Goal: Task Accomplishment & Management: Manage account settings

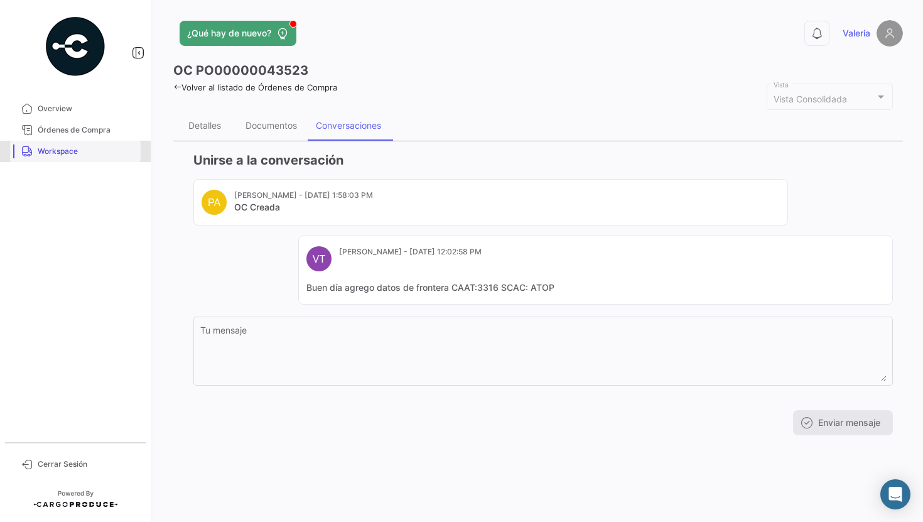
click at [95, 161] on link "Workspace" at bounding box center [75, 151] width 131 height 21
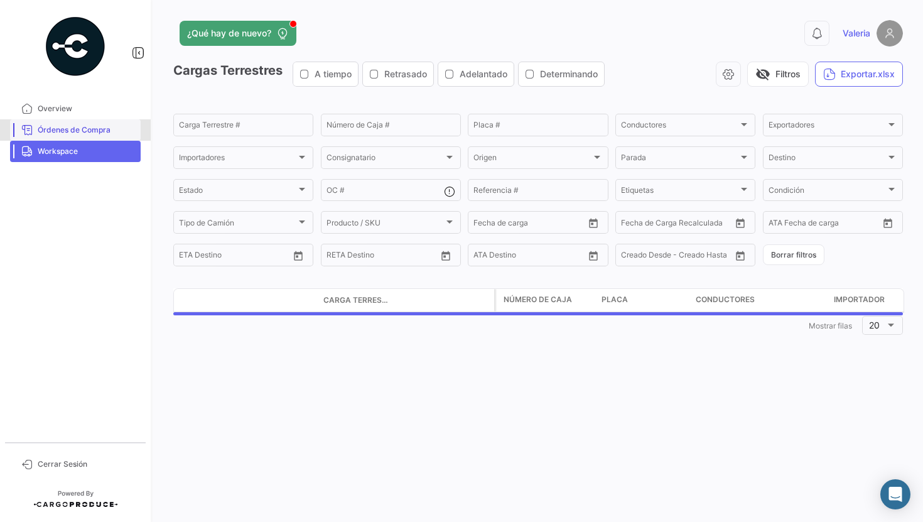
click at [66, 127] on span "Órdenes de Compra" at bounding box center [87, 129] width 98 height 11
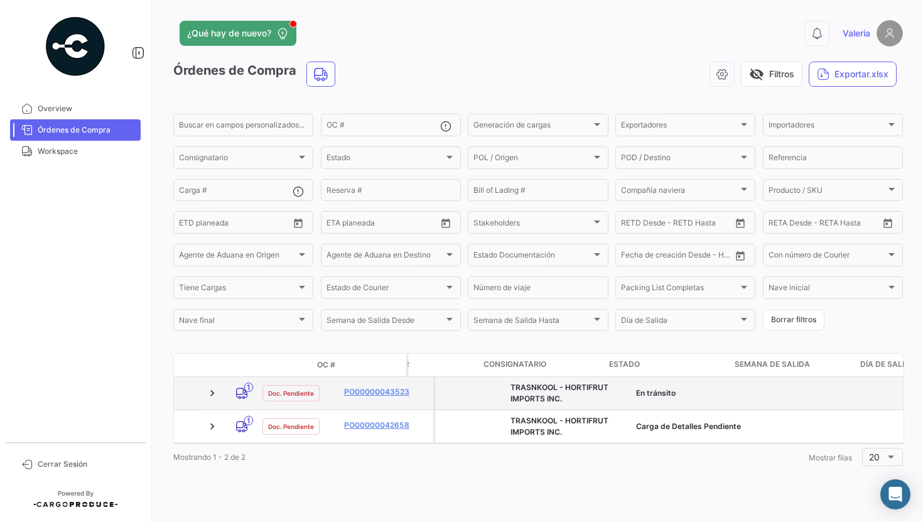
scroll to position [0, 281]
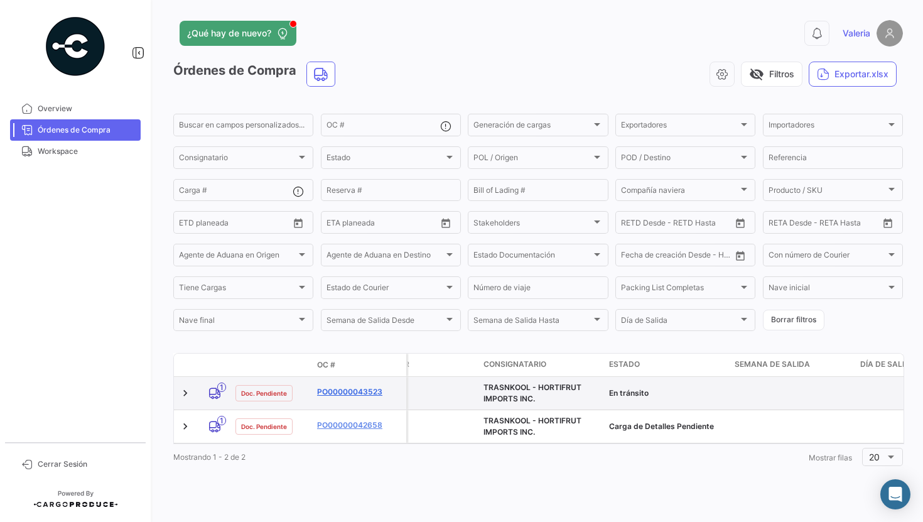
click at [357, 391] on link "PO00000043523" at bounding box center [359, 391] width 84 height 11
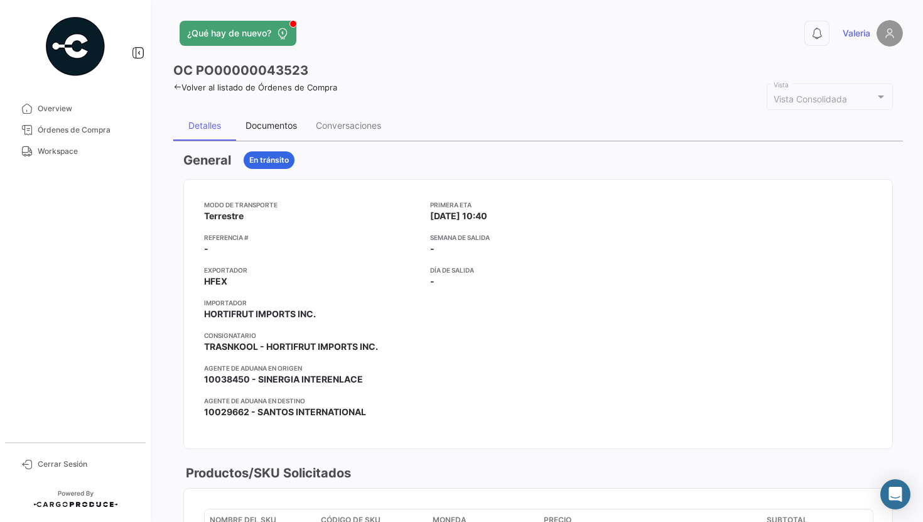
click at [284, 126] on div "Documentos" at bounding box center [271, 125] width 51 height 11
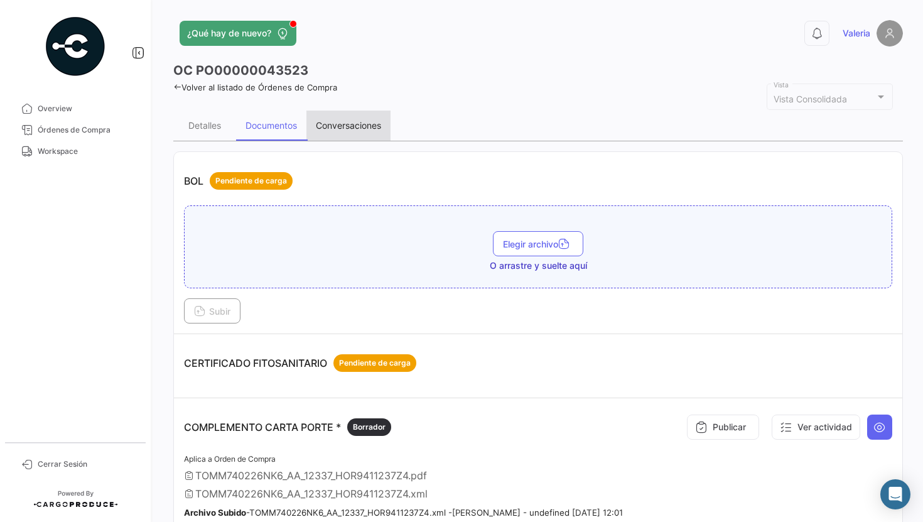
click at [330, 122] on div "Conversaciones" at bounding box center [348, 125] width 65 height 11
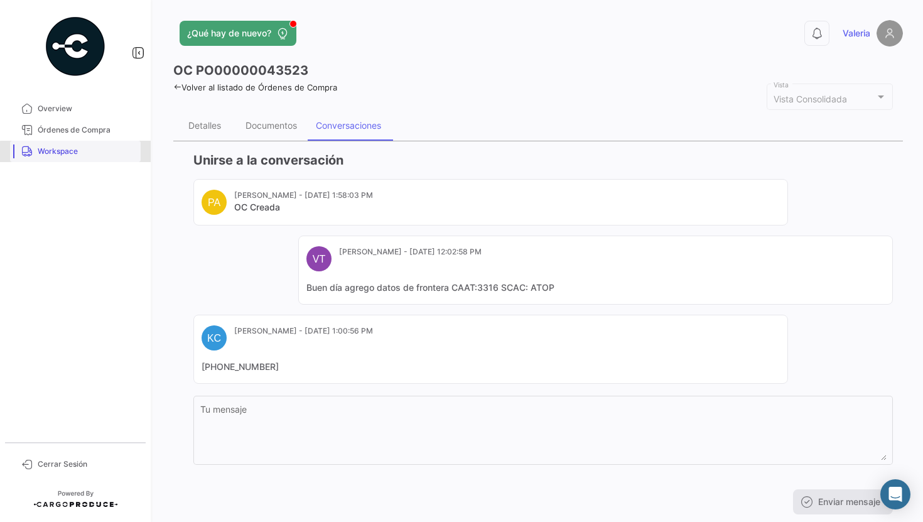
click at [85, 156] on span "Workspace" at bounding box center [87, 151] width 98 height 11
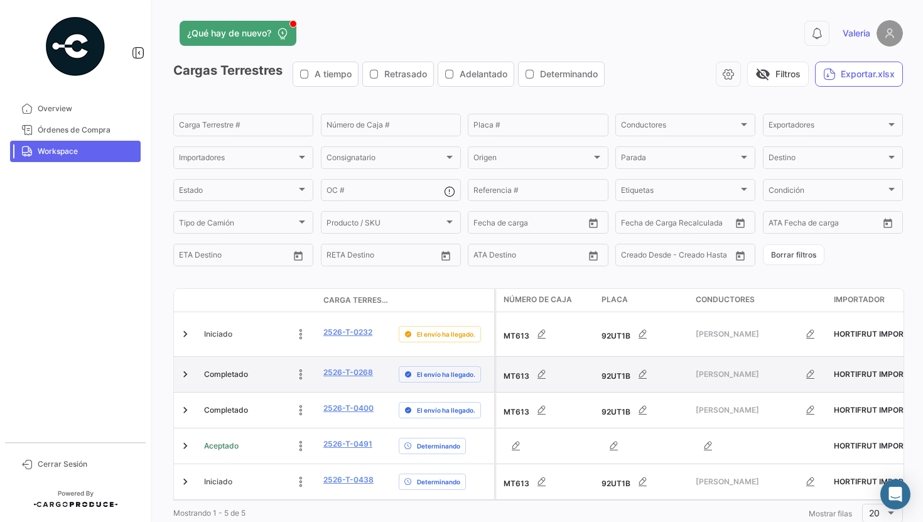
scroll to position [35, 0]
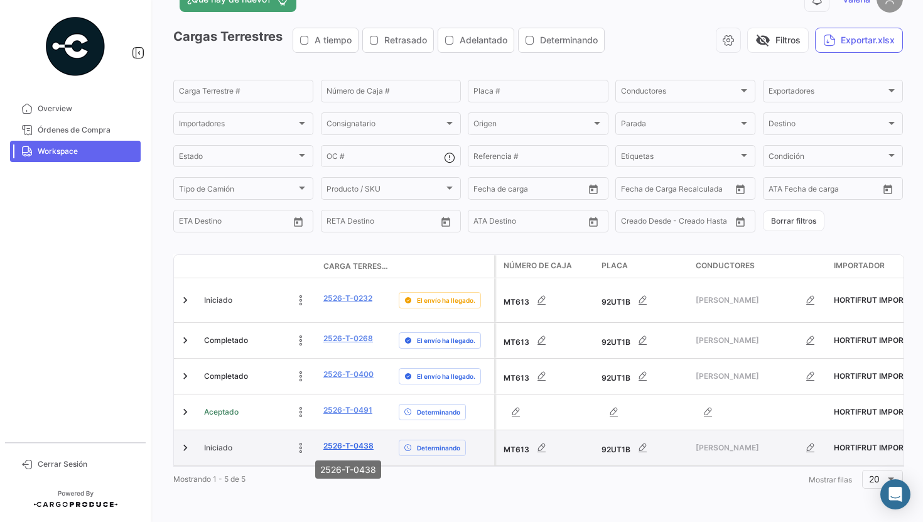
click at [350, 443] on link "2526-T-0438" at bounding box center [348, 445] width 50 height 11
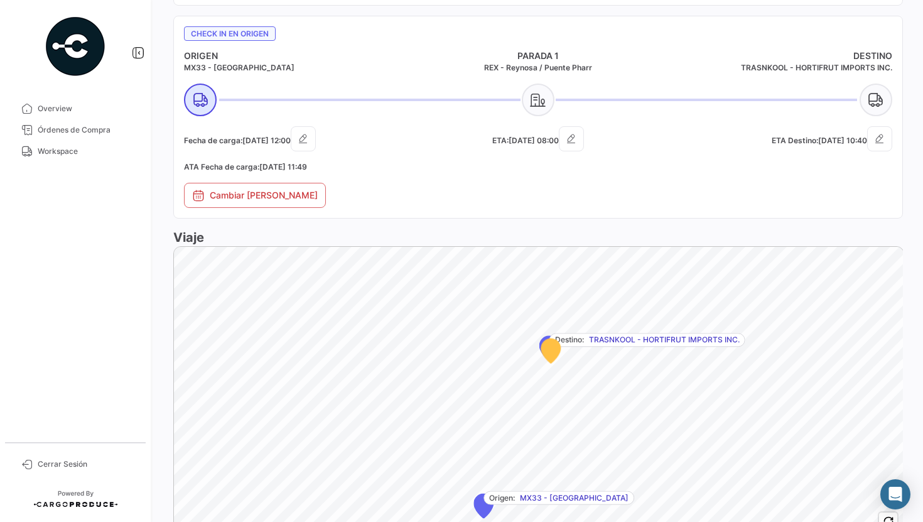
scroll to position [759, 0]
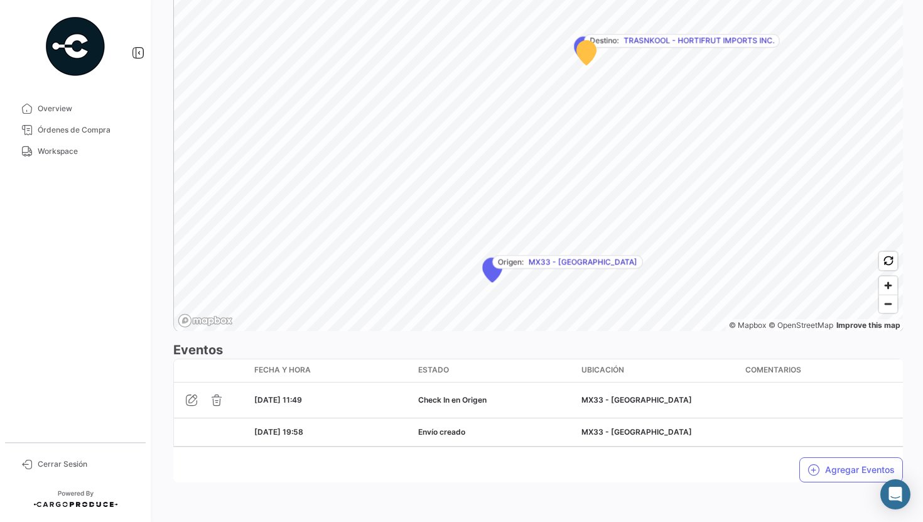
click at [834, 473] on button "Agregar Eventos" at bounding box center [851, 469] width 104 height 25
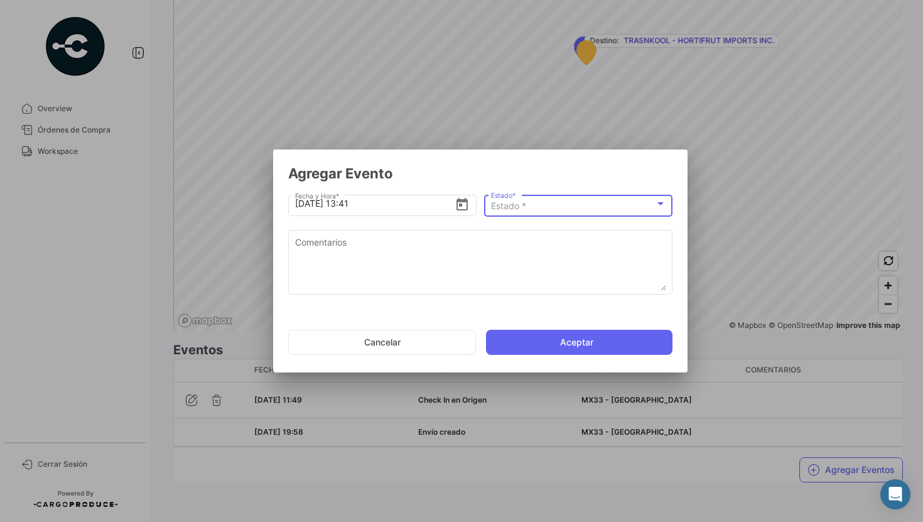
click at [502, 210] on span "Estado *" at bounding box center [508, 205] width 35 height 11
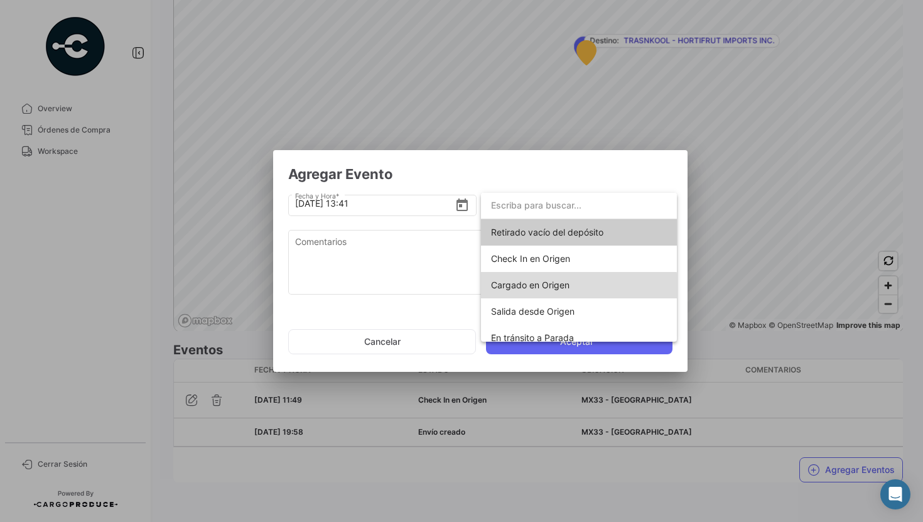
click at [512, 289] on span "Cargado en Origen" at bounding box center [530, 284] width 78 height 11
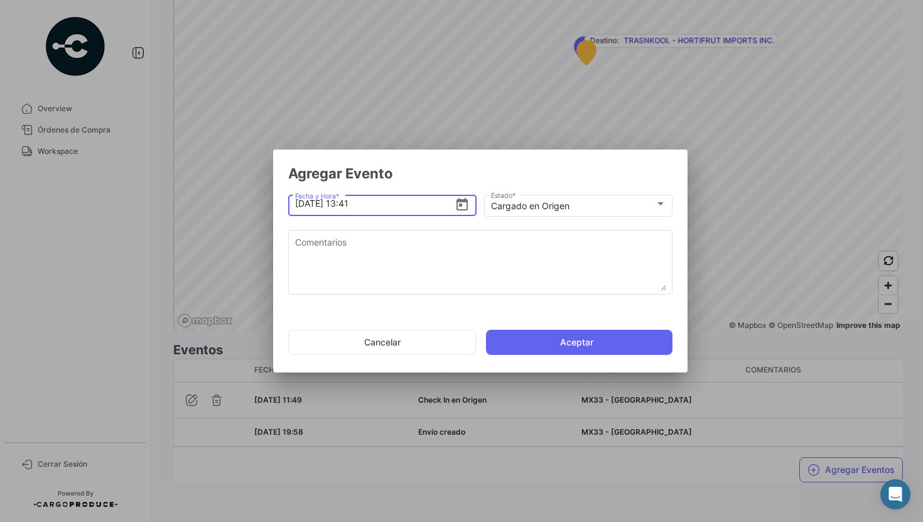
click at [386, 208] on input "[DATE] 13:41" at bounding box center [375, 203] width 160 height 44
type input "[DATE] 13:35"
click at [542, 337] on button "Aceptar" at bounding box center [579, 342] width 186 height 25
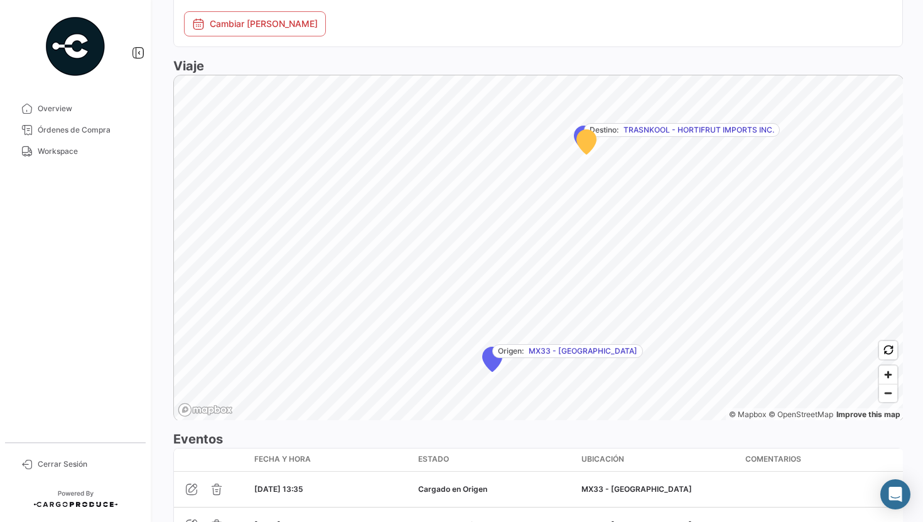
scroll to position [794, 0]
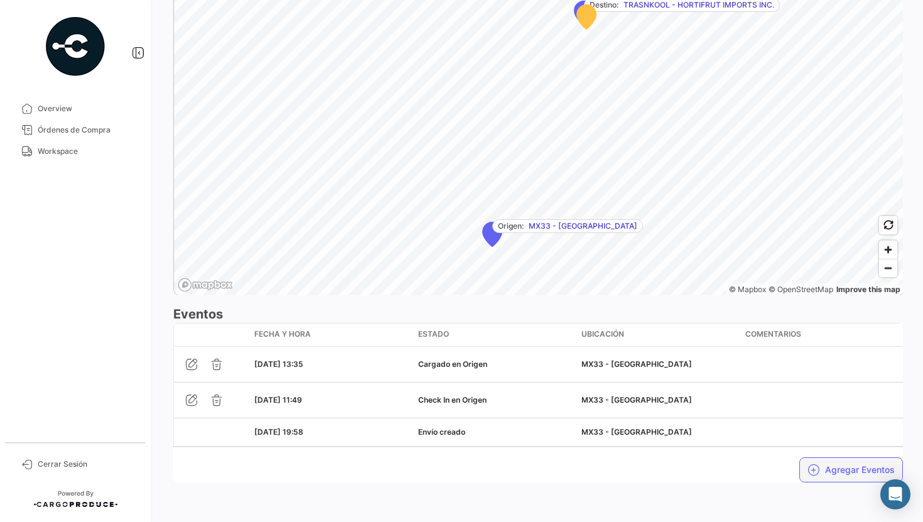
click at [823, 469] on button "Agregar Eventos" at bounding box center [851, 469] width 104 height 25
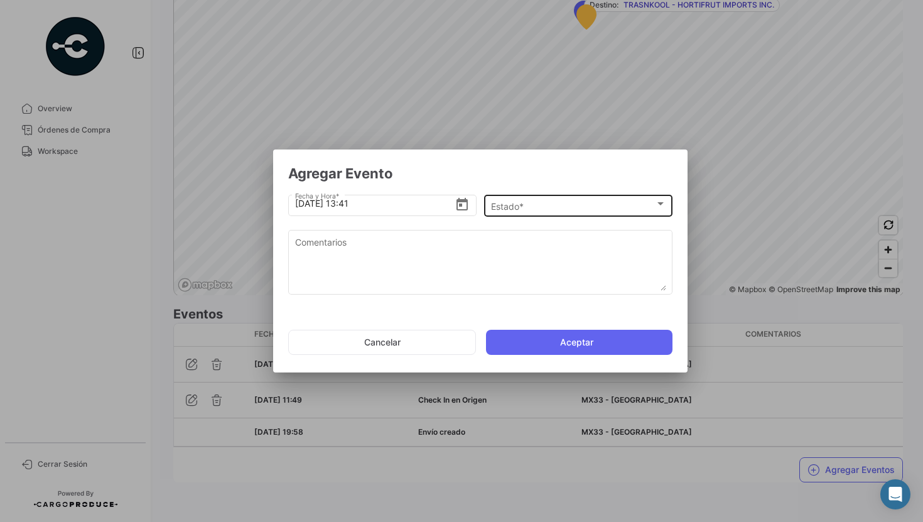
click at [571, 214] on div "Estado * Estado *" at bounding box center [578, 204] width 175 height 24
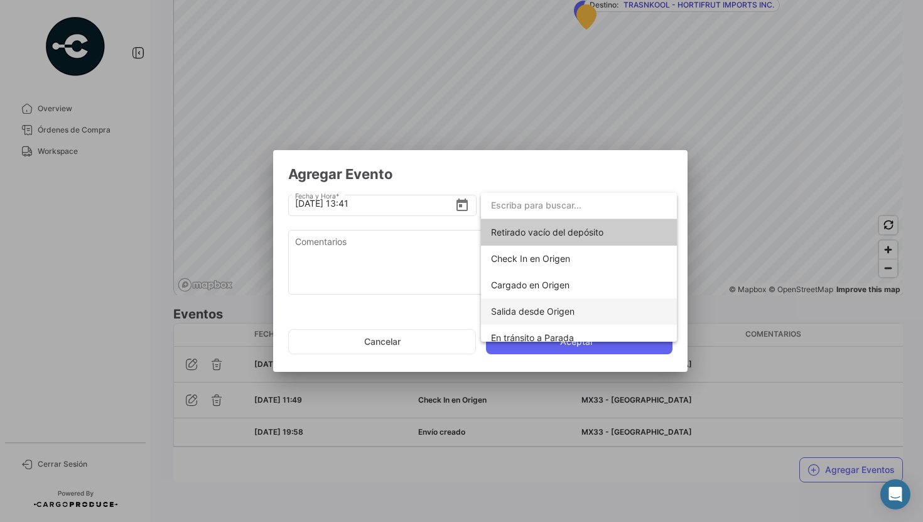
click at [559, 309] on span "Salida desde Origen" at bounding box center [533, 311] width 84 height 11
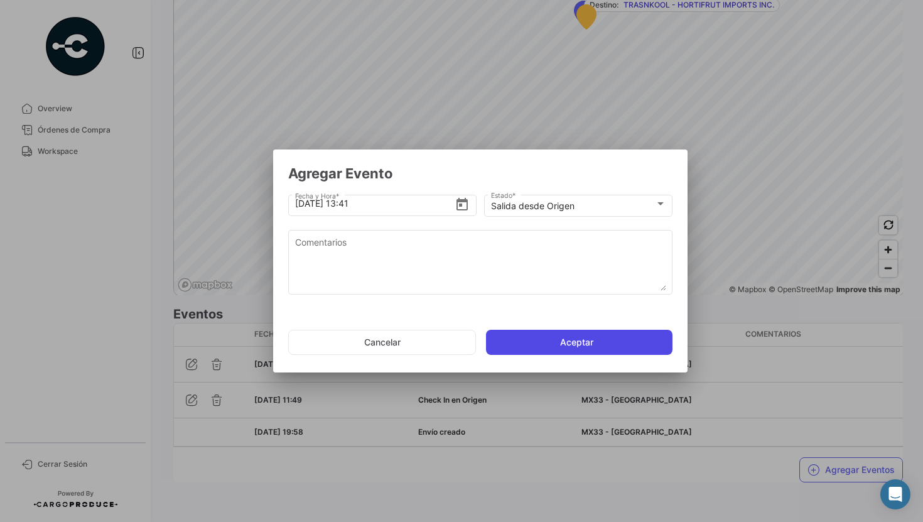
click at [554, 340] on button "Aceptar" at bounding box center [579, 342] width 186 height 25
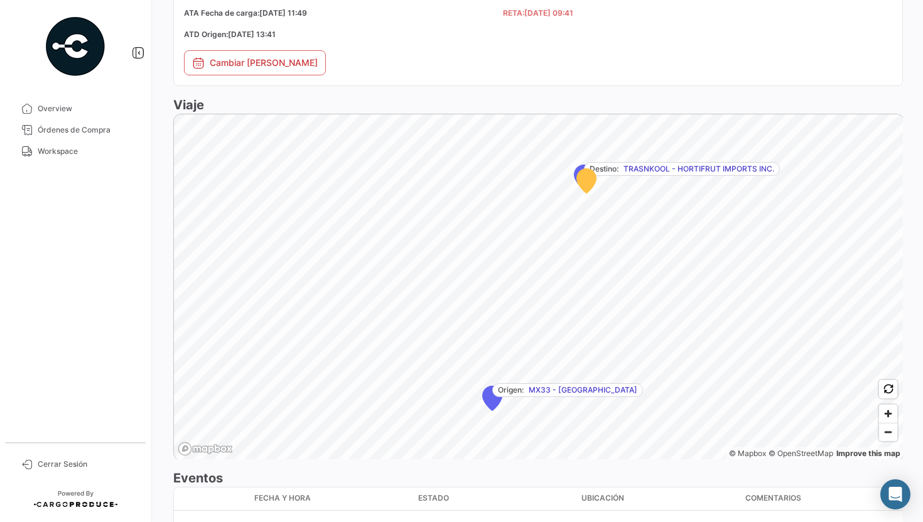
scroll to position [851, 0]
